Goal: Check status: Check status

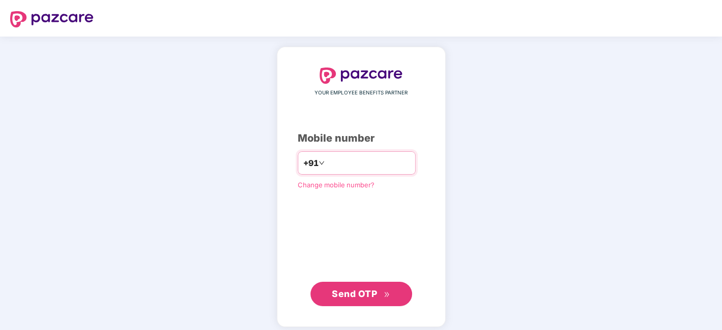
click at [370, 157] on input "number" at bounding box center [368, 163] width 83 height 16
type input "**********"
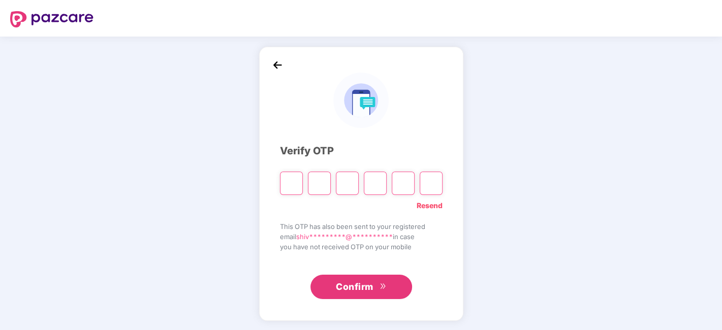
type input "*"
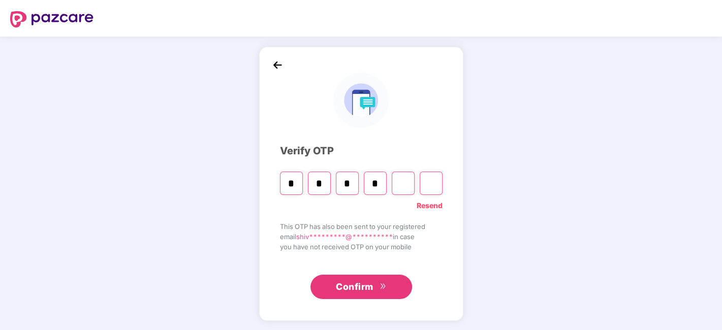
type input "*"
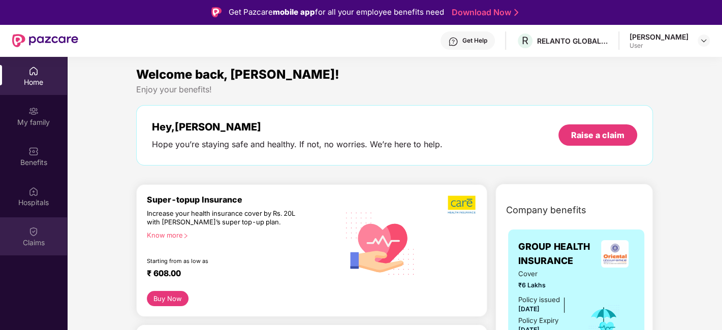
click at [27, 238] on div "Claims" at bounding box center [33, 243] width 67 height 10
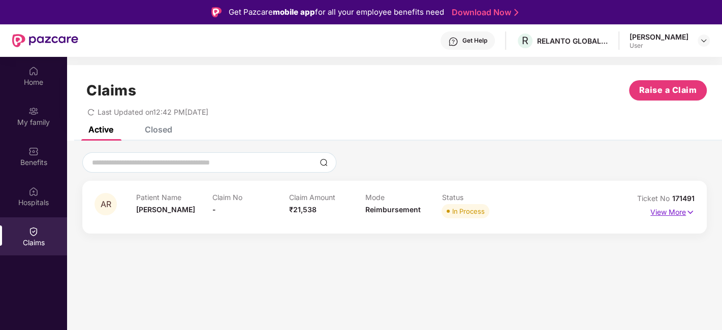
click at [657, 208] on p "View More" at bounding box center [672, 211] width 44 height 14
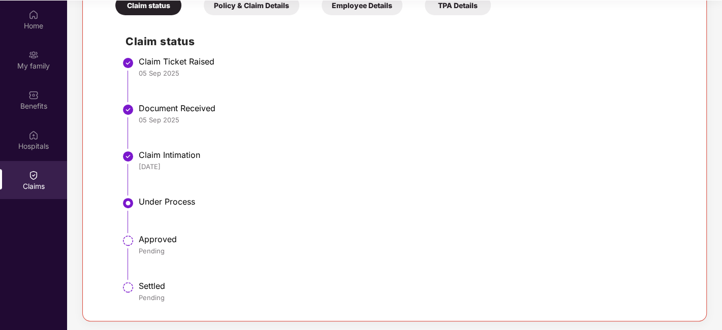
scroll to position [239, 0]
click at [550, 211] on li "Under Process" at bounding box center [404, 219] width 558 height 38
